Goal: Check status: Check status

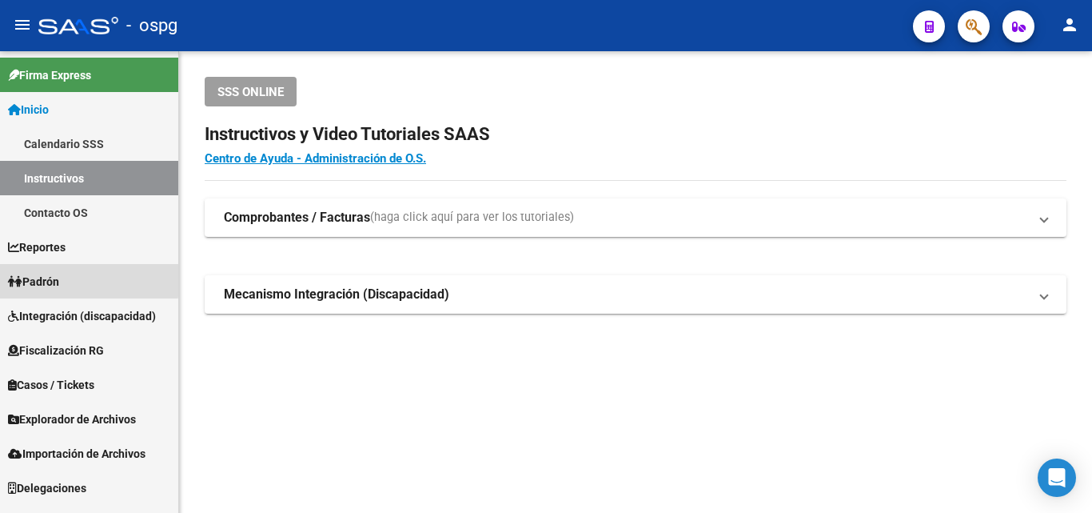
click at [58, 277] on span "Padrón" at bounding box center [33, 282] width 51 height 18
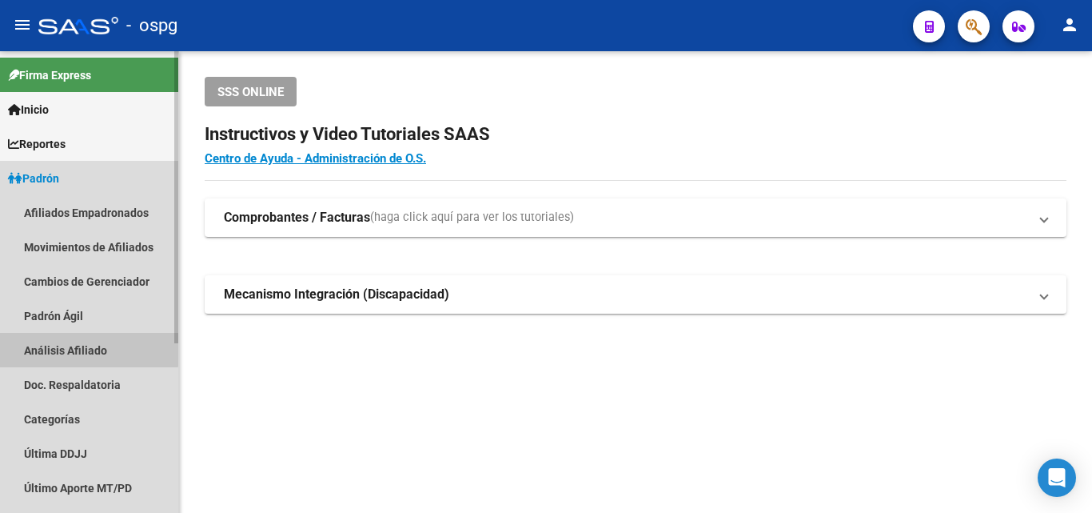
click at [56, 341] on link "Análisis Afiliado" at bounding box center [89, 350] width 178 height 34
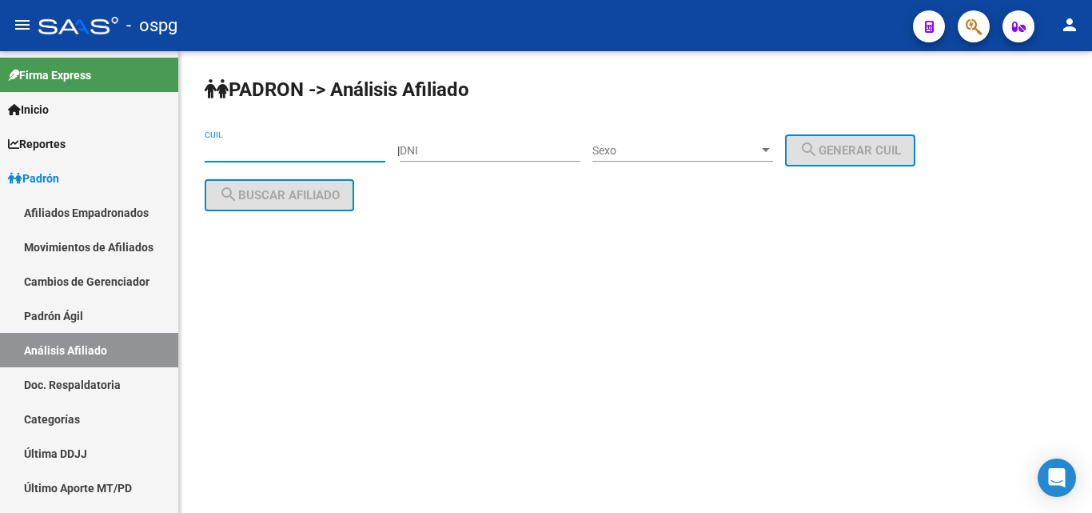
click at [224, 153] on input "CUIL" at bounding box center [295, 151] width 181 height 14
paste input "23-16481090-9"
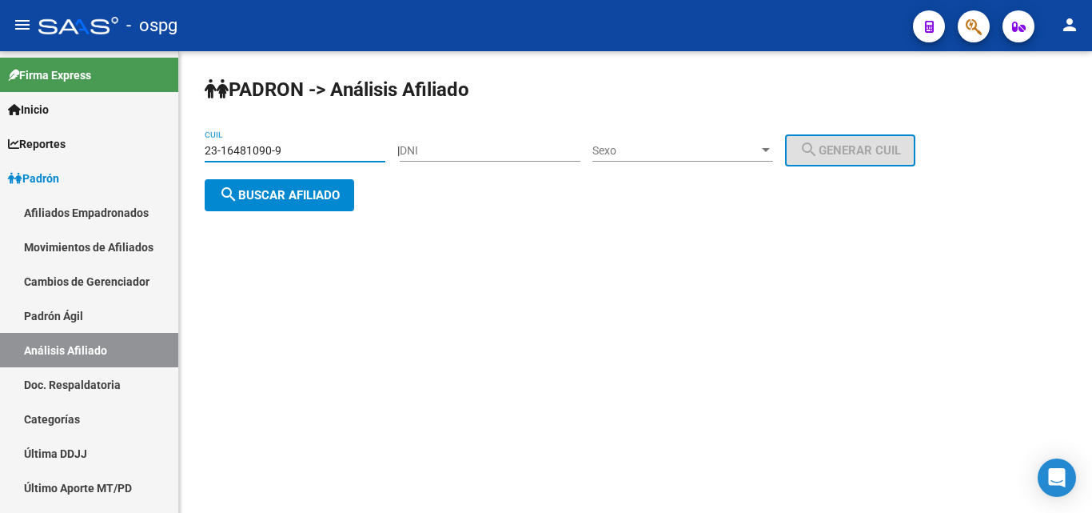
type input "23-16481090-9"
click at [275, 192] on span "search Buscar afiliado" at bounding box center [279, 195] width 121 height 14
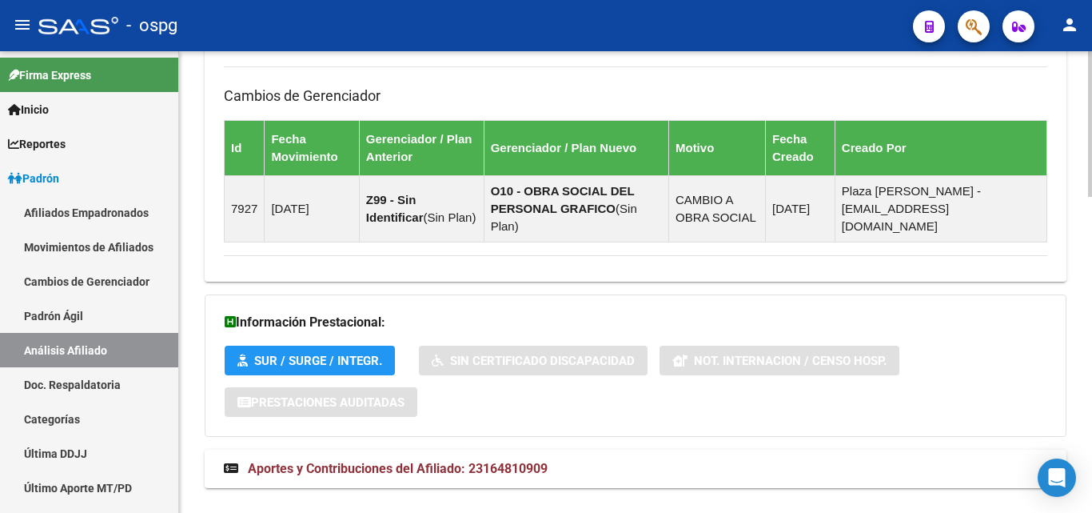
scroll to position [1003, 0]
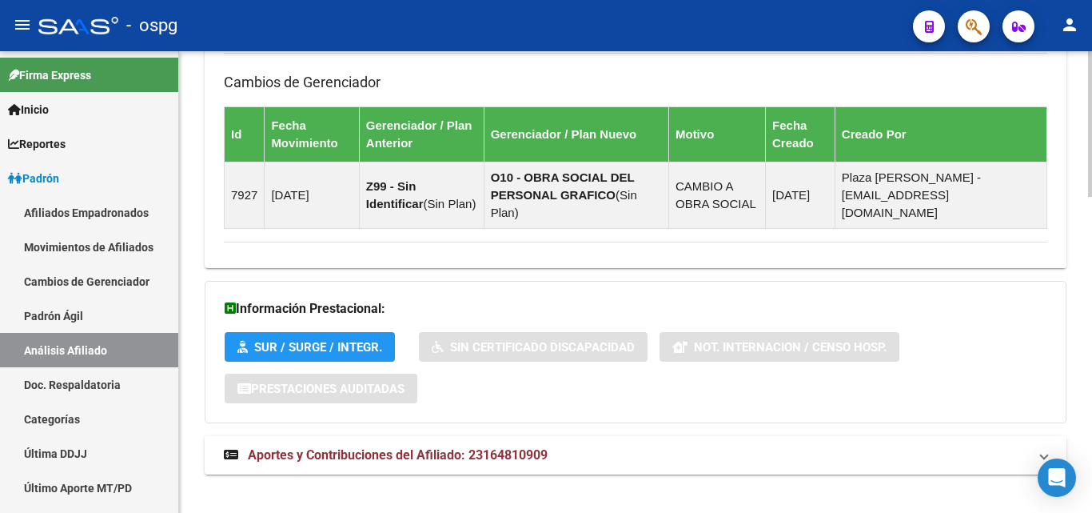
click at [399, 447] on span "Aportes y Contribuciones del Afiliado: 23164810909" at bounding box center [398, 454] width 300 height 15
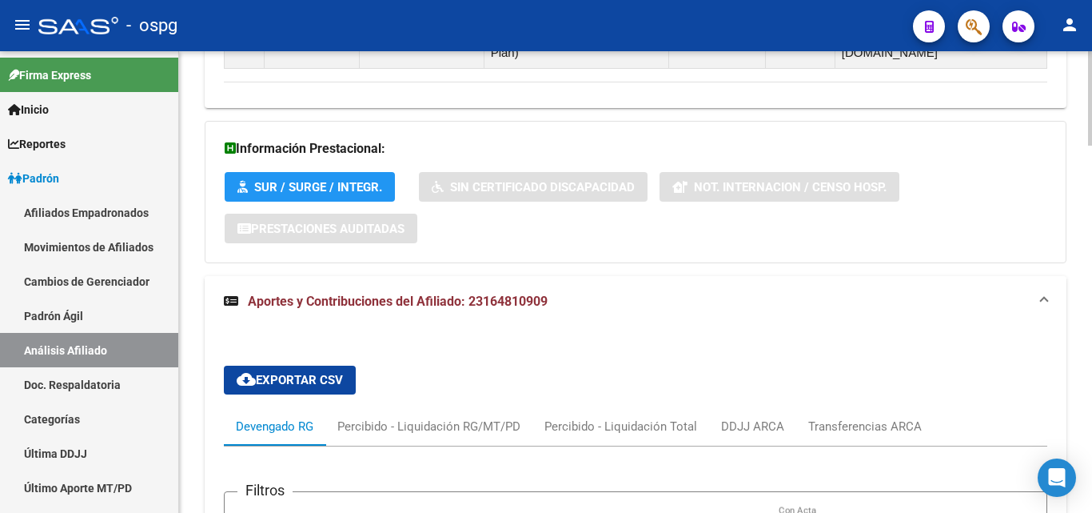
scroll to position [1243, 0]
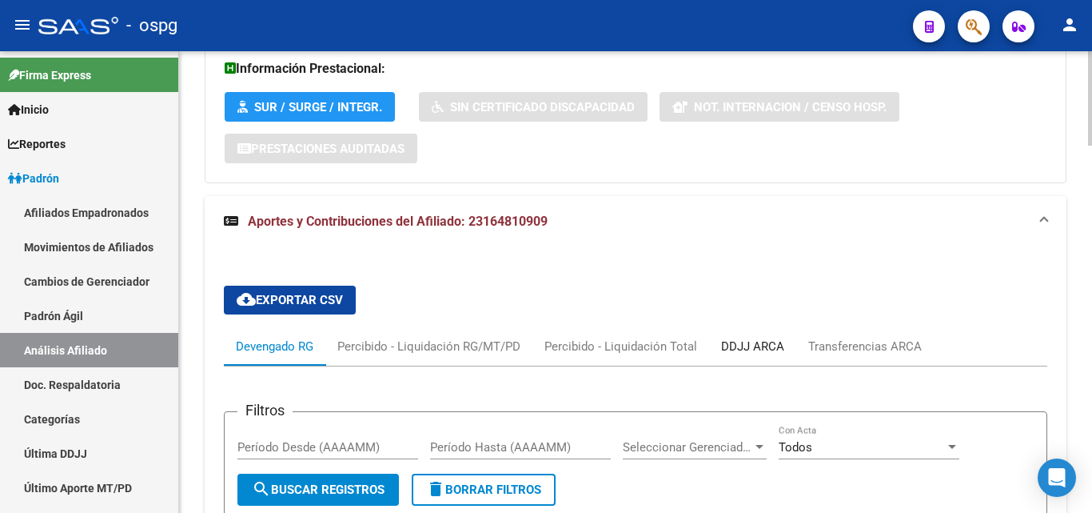
click at [756, 337] on div "DDJJ ARCA" at bounding box center [752, 346] width 63 height 18
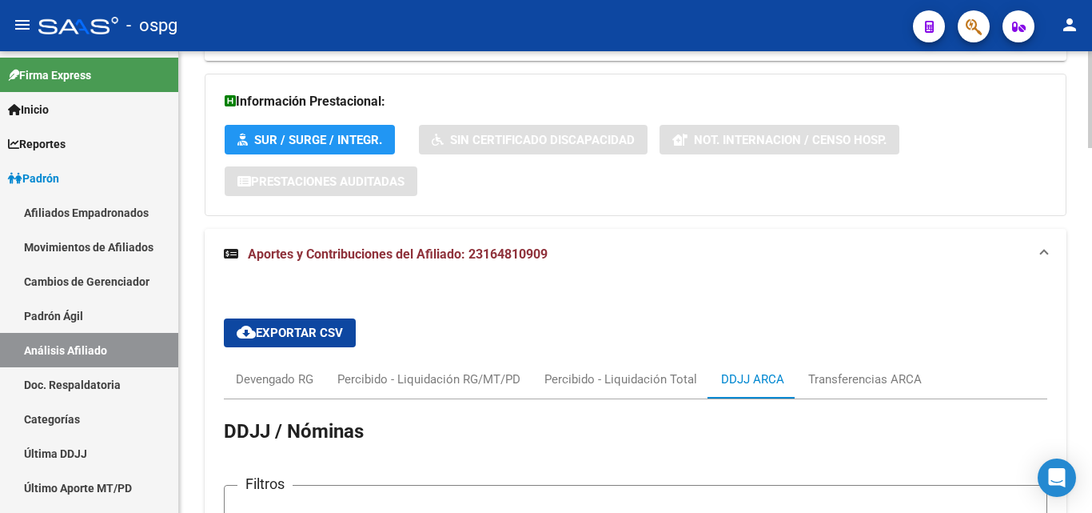
scroll to position [1370, 0]
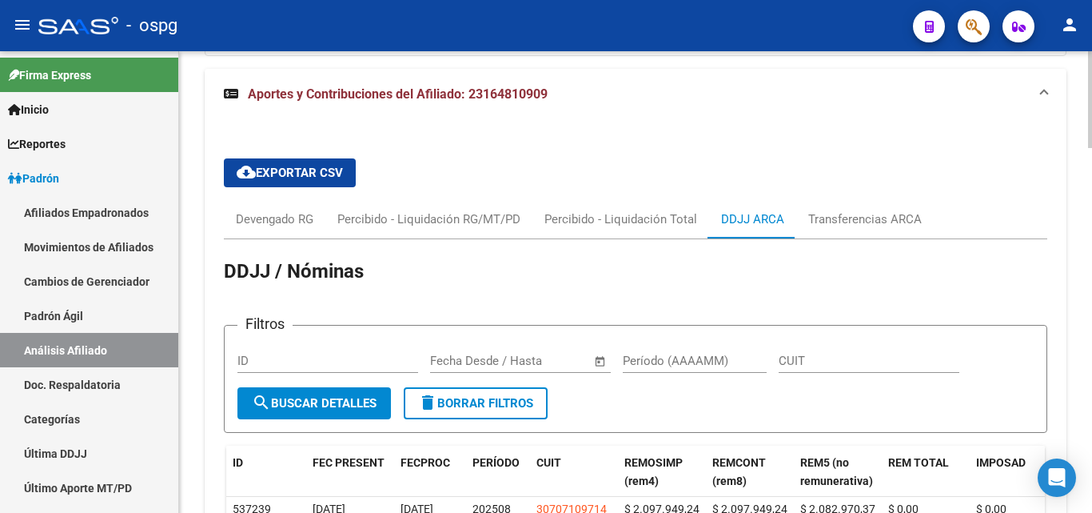
drag, startPoint x: 269, startPoint y: 394, endPoint x: 667, endPoint y: 133, distance: 476.4
click at [667, 146] on div "cloud_download Exportar CSV Devengado RG Percibido - Liquidación RG/MT/PD Perci…" at bounding box center [636, 478] width 824 height 664
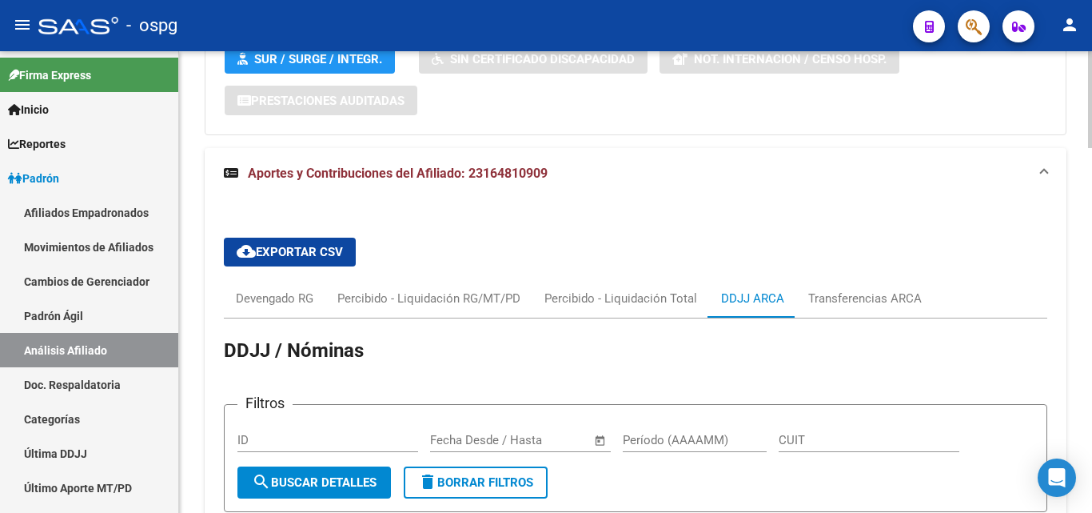
scroll to position [1530, 0]
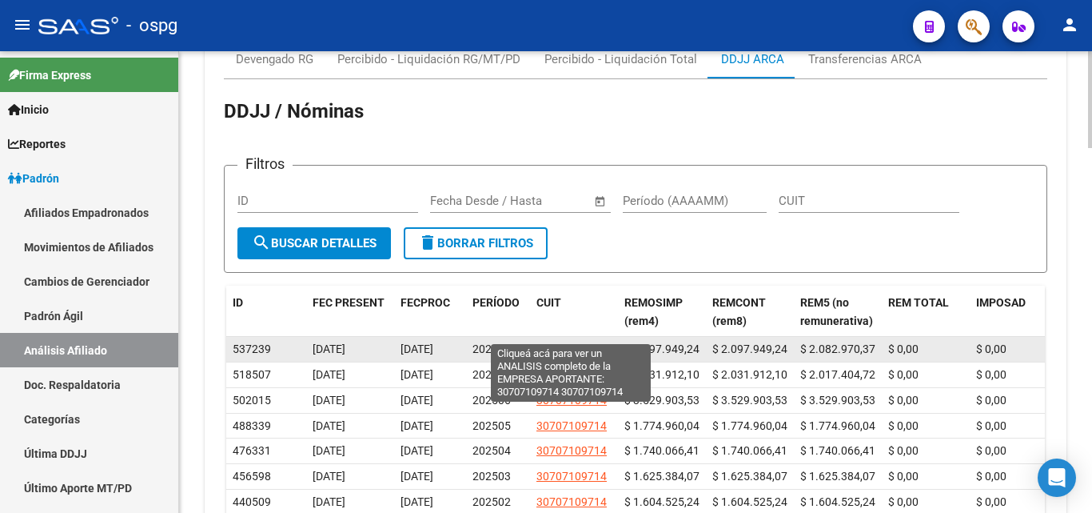
click at [587, 342] on span "30707109714" at bounding box center [572, 348] width 70 height 13
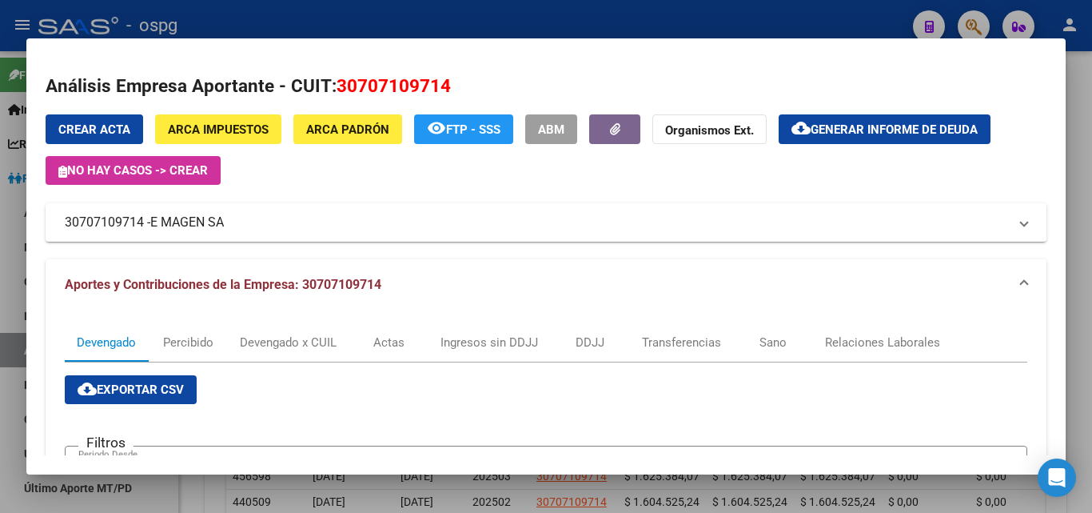
click at [227, 26] on div at bounding box center [546, 256] width 1092 height 513
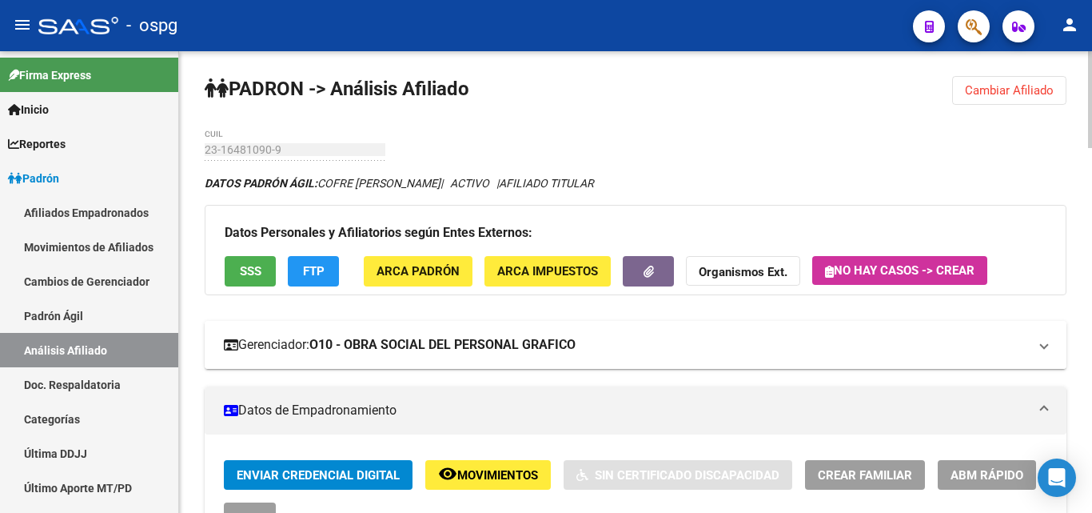
scroll to position [0, 0]
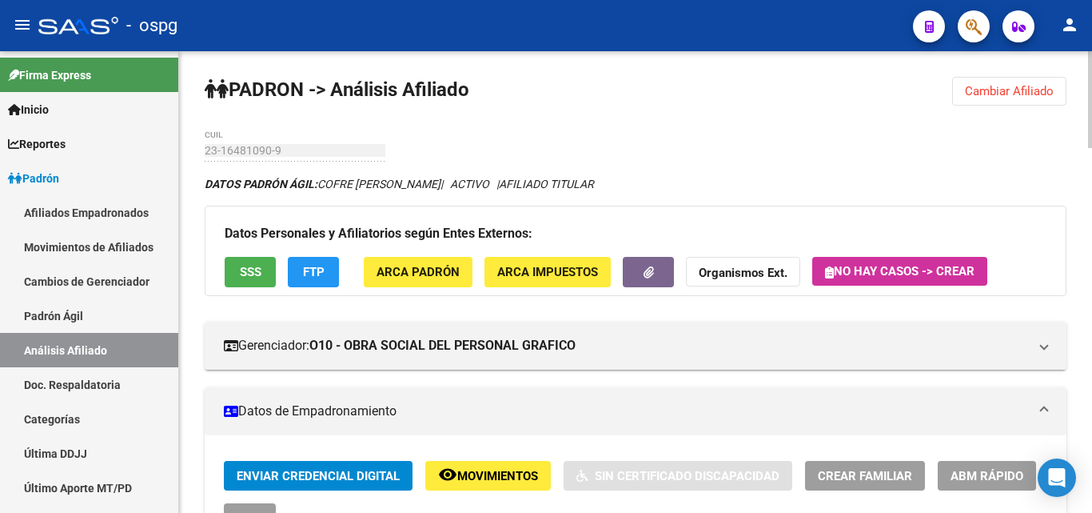
click at [1004, 88] on span "Cambiar Afiliado" at bounding box center [1009, 91] width 89 height 14
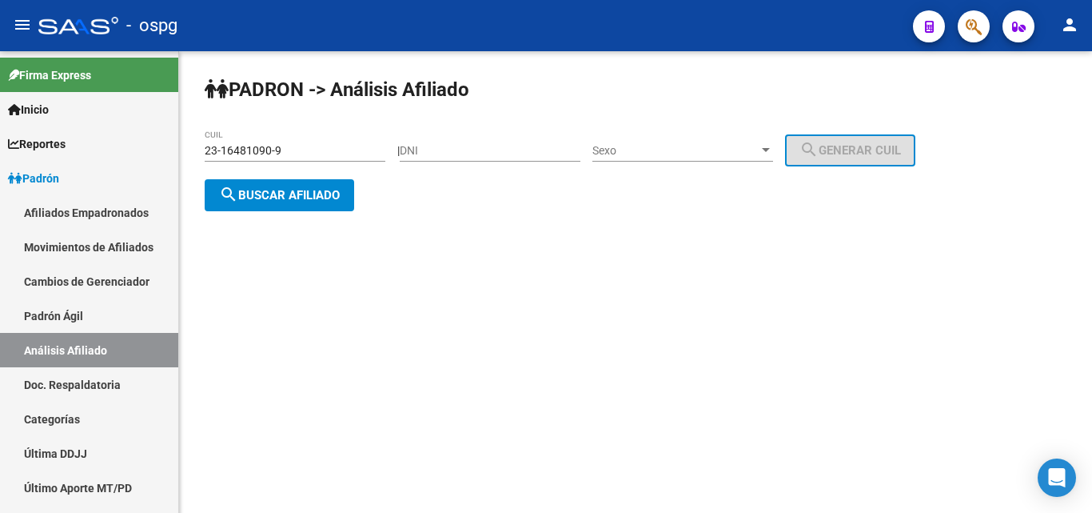
click at [313, 206] on button "search Buscar afiliado" at bounding box center [280, 195] width 150 height 32
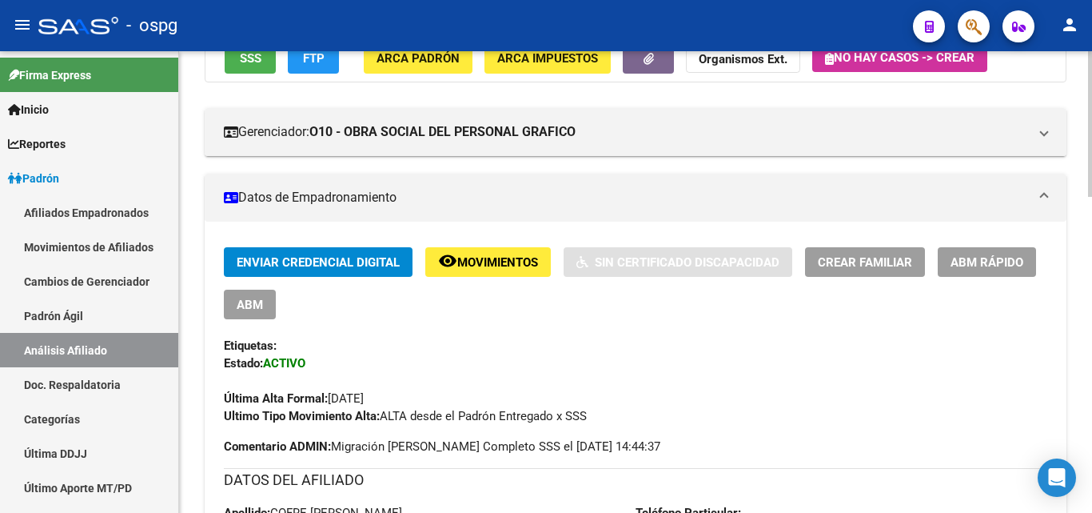
scroll to position [80, 0]
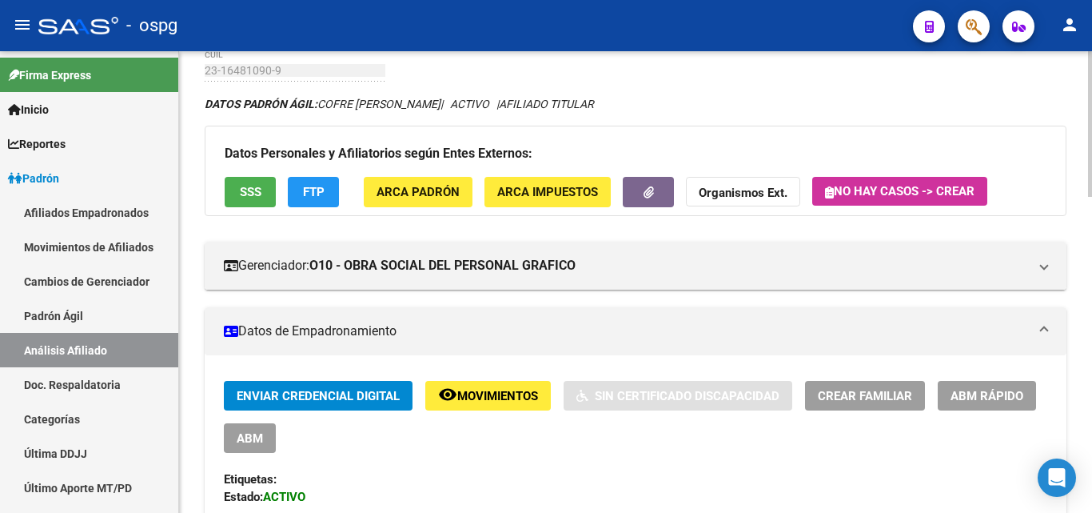
click at [255, 188] on span "SSS" at bounding box center [251, 193] width 22 height 14
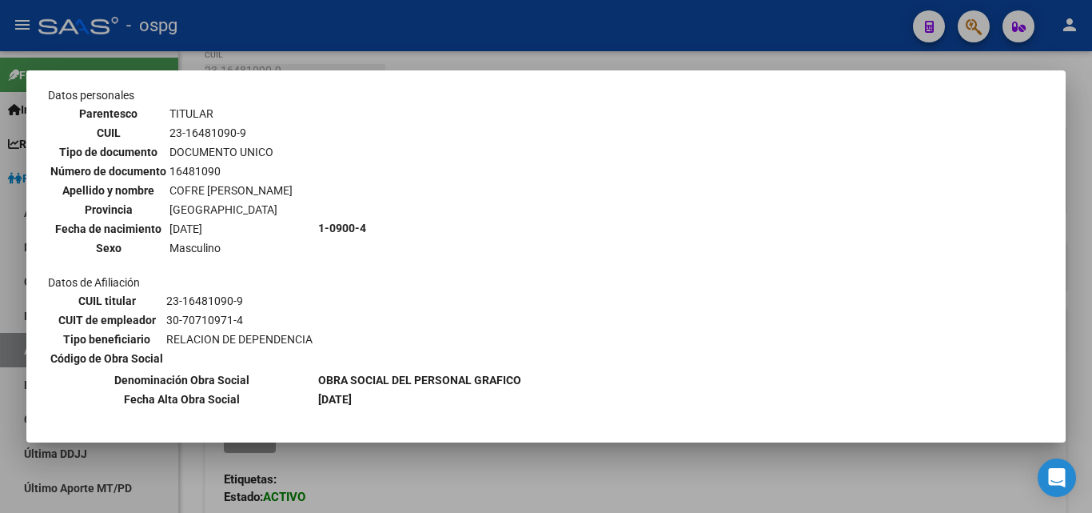
scroll to position [0, 0]
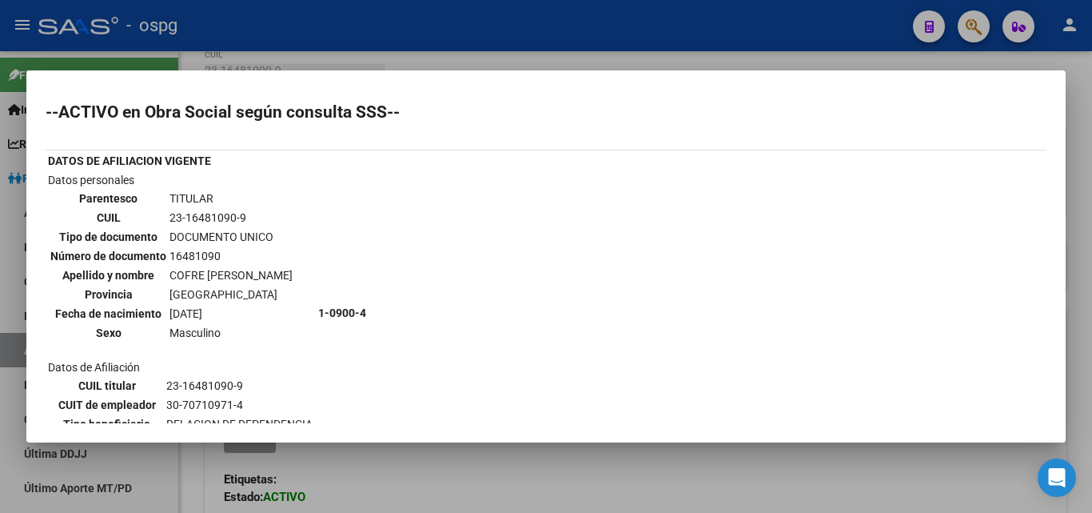
drag, startPoint x: 566, startPoint y: 29, endPoint x: 576, endPoint y: 30, distance: 9.6
click at [567, 30] on div at bounding box center [546, 256] width 1092 height 513
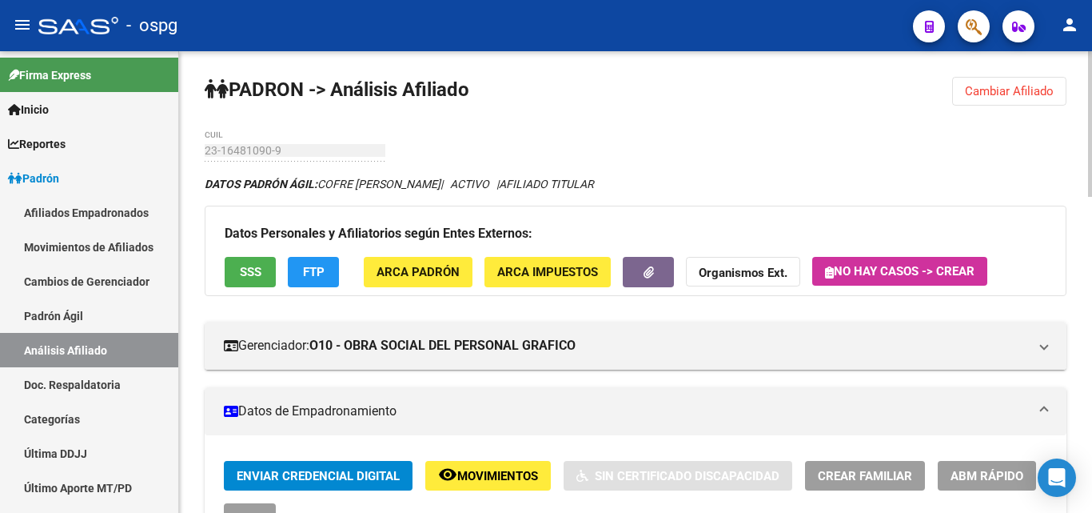
click at [1016, 86] on span "Cambiar Afiliado" at bounding box center [1009, 91] width 89 height 14
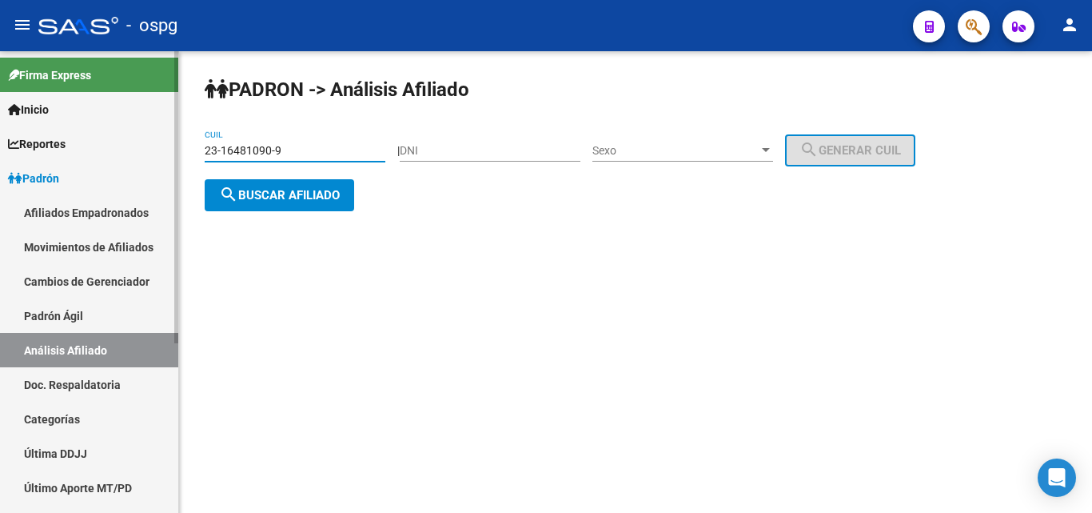
drag, startPoint x: 281, startPoint y: 152, endPoint x: 164, endPoint y: 171, distance: 118.3
click at [164, 171] on mat-sidenav-container "Firma Express Inicio Calendario SSS Instructivos Contacto OS Reportes Ingresos …" at bounding box center [546, 281] width 1092 height 461
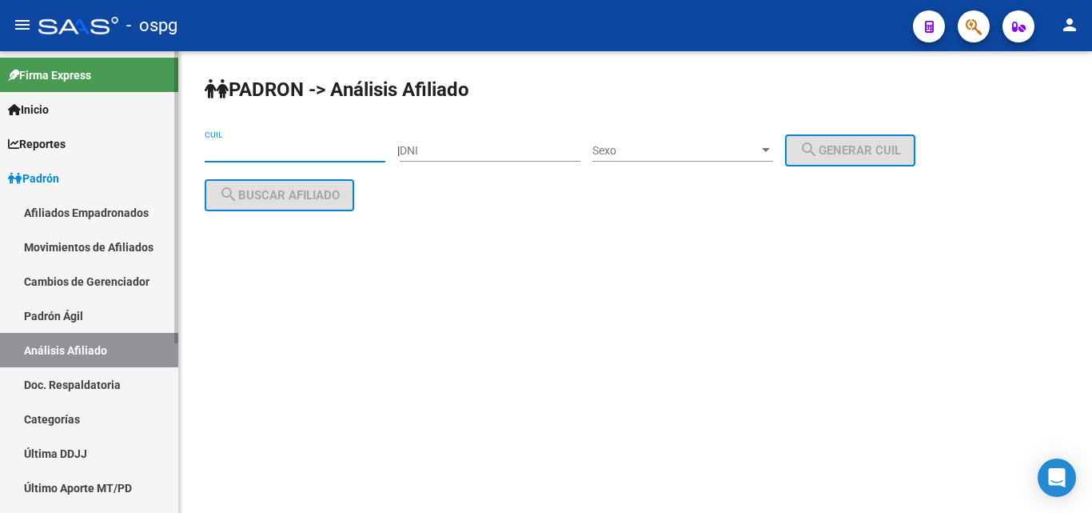
paste input "27-20249149-4"
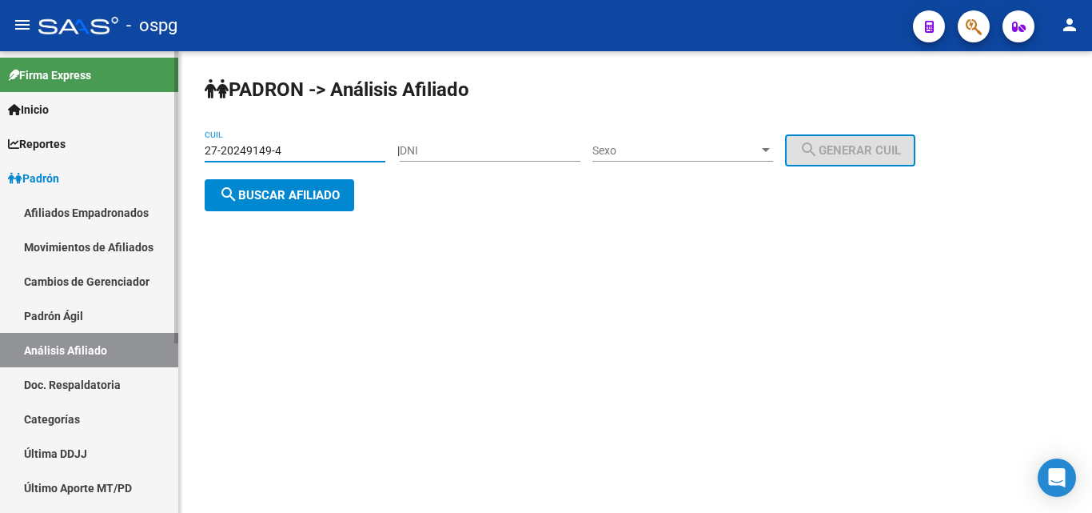
type input "27-20249149-4"
click at [289, 206] on button "search Buscar afiliado" at bounding box center [280, 195] width 150 height 32
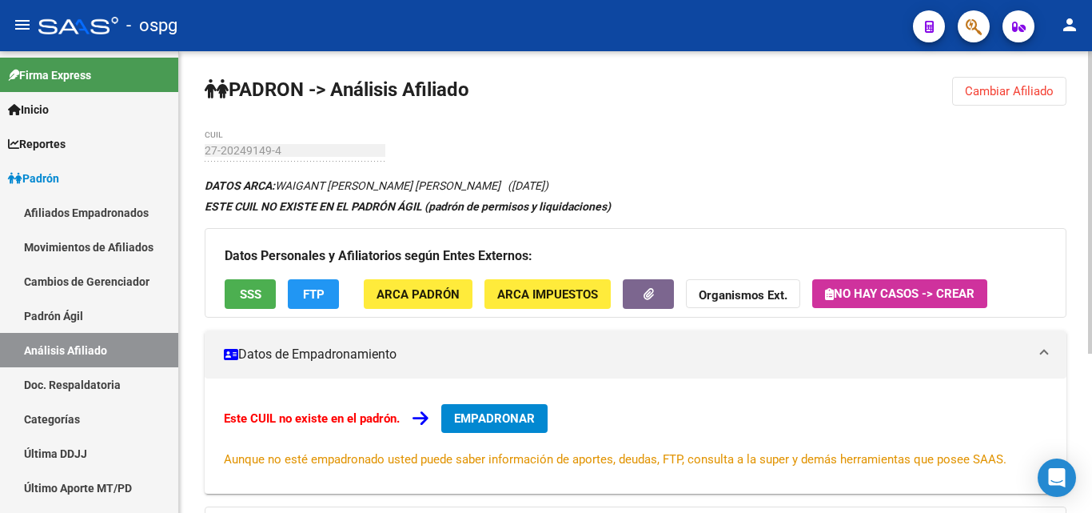
click at [250, 297] on span "SSS" at bounding box center [251, 294] width 22 height 14
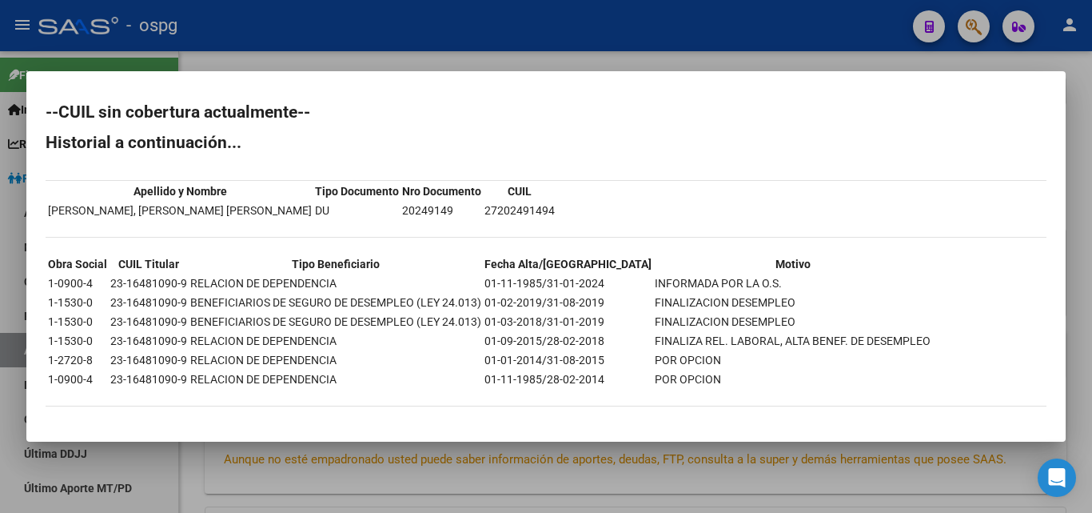
click at [369, 32] on div at bounding box center [546, 256] width 1092 height 513
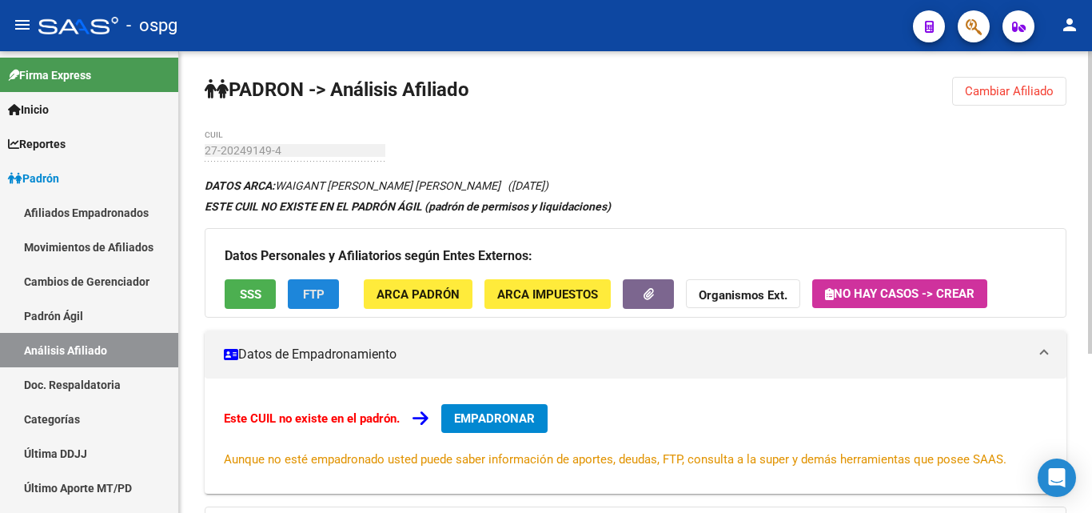
click at [305, 287] on span "FTP" at bounding box center [314, 294] width 22 height 14
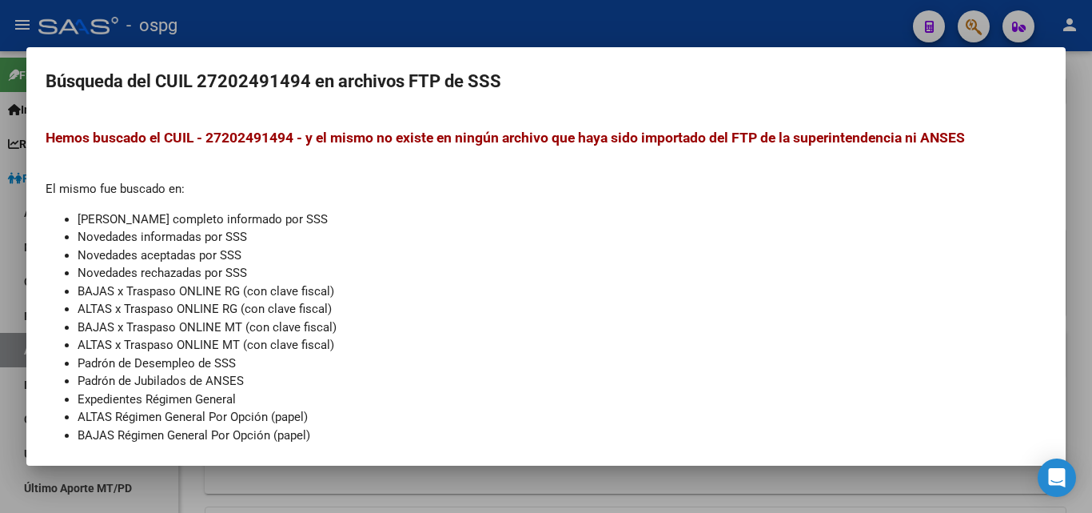
click at [269, 22] on div at bounding box center [546, 256] width 1092 height 513
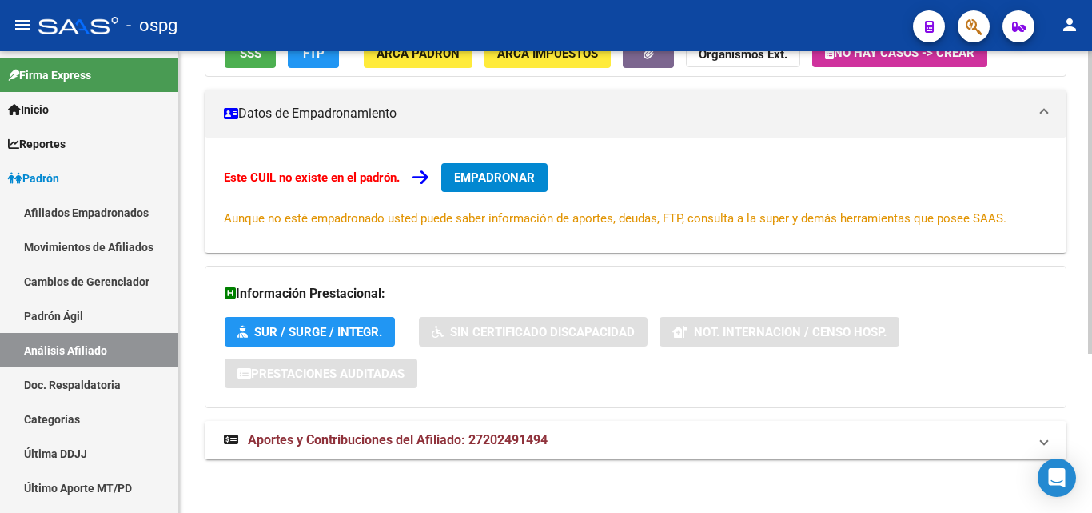
scroll to position [243, 0]
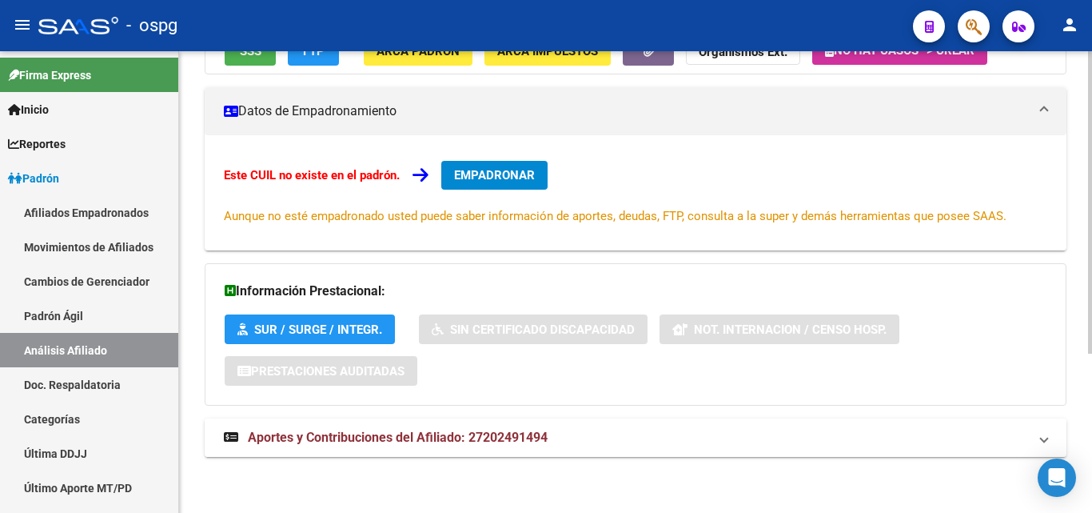
click at [377, 443] on span "Aportes y Contribuciones del Afiliado: 27202491494" at bounding box center [398, 436] width 300 height 15
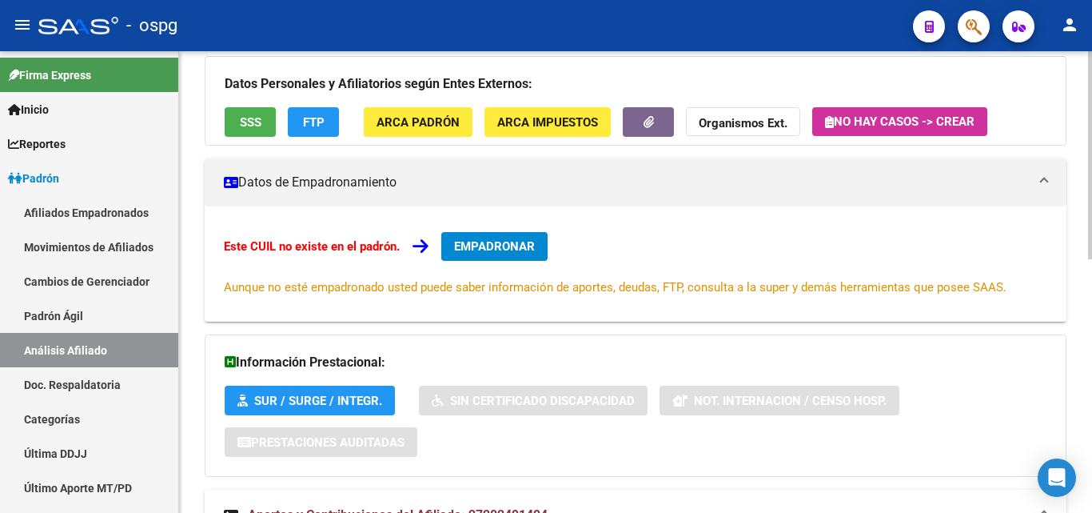
scroll to position [83, 0]
